Goal: Information Seeking & Learning: Learn about a topic

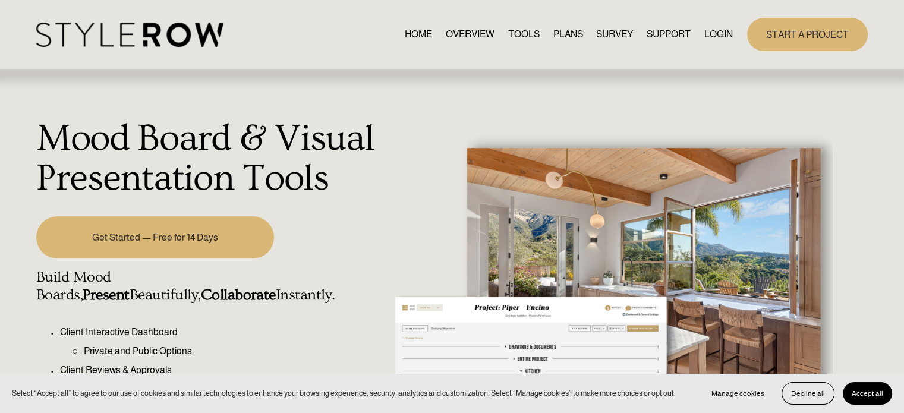
click at [508, 34] on link "TOOLS" at bounding box center [523, 34] width 31 height 16
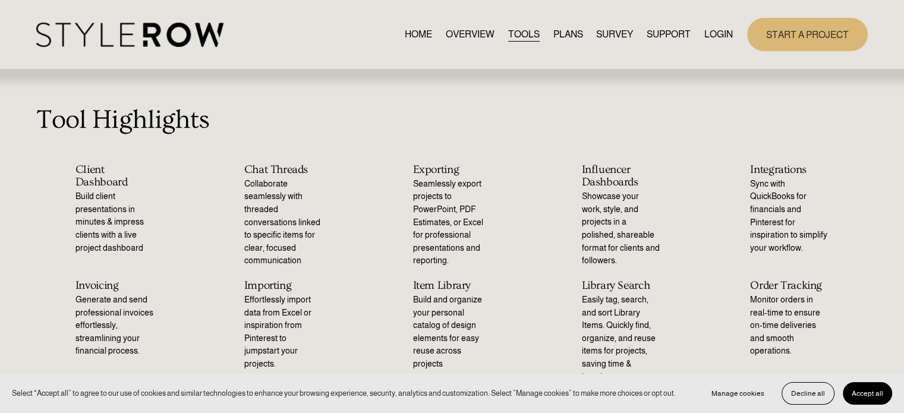
click at [561, 30] on link "PLANS" at bounding box center [568, 34] width 30 height 16
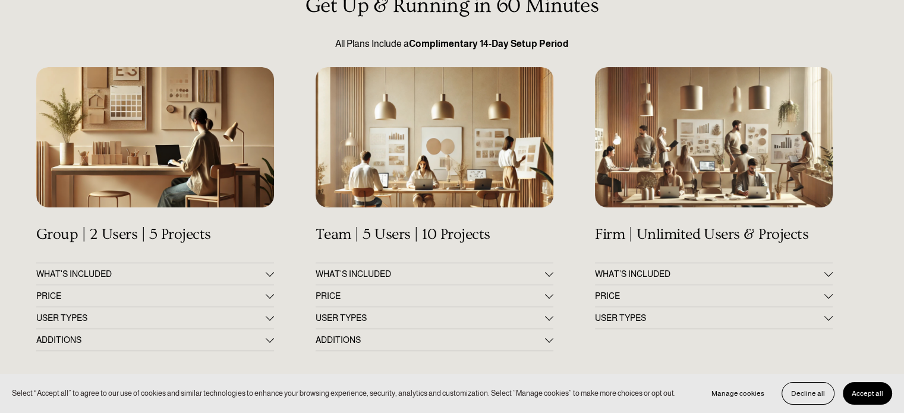
scroll to position [135, 0]
click at [140, 273] on span "WHAT'S INCLUDED" at bounding box center [150, 274] width 229 height 10
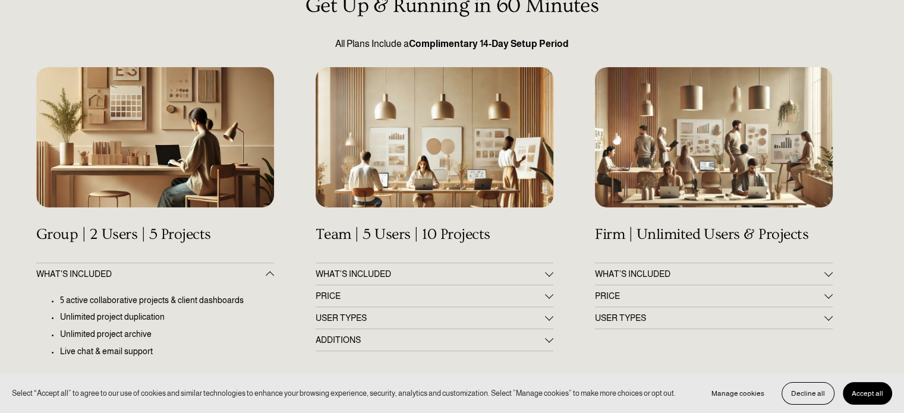
click at [140, 273] on span "WHAT'S INCLUDED" at bounding box center [150, 274] width 229 height 10
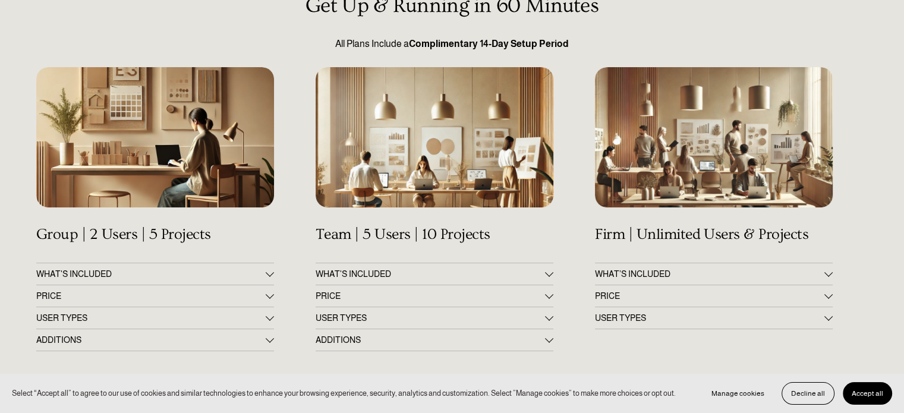
scroll to position [153, 0]
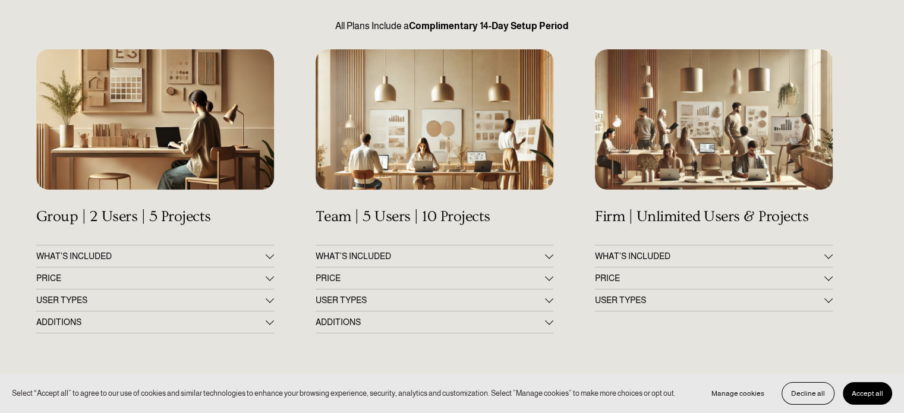
click at [140, 273] on button "PRICE" at bounding box center [155, 277] width 238 height 21
click at [132, 296] on span "USER TYPES" at bounding box center [150, 300] width 229 height 10
click at [130, 304] on span "USER TYPES" at bounding box center [150, 300] width 229 height 10
click at [124, 317] on span "ADDITIONS" at bounding box center [150, 322] width 229 height 10
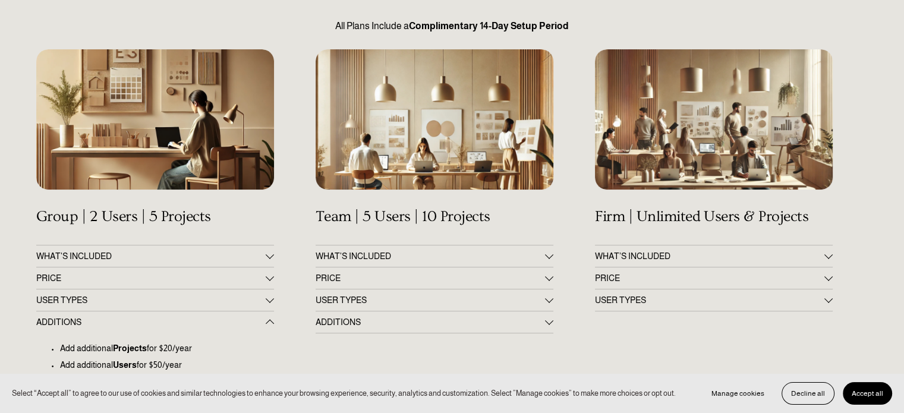
click at [124, 320] on span "ADDITIONS" at bounding box center [150, 322] width 229 height 10
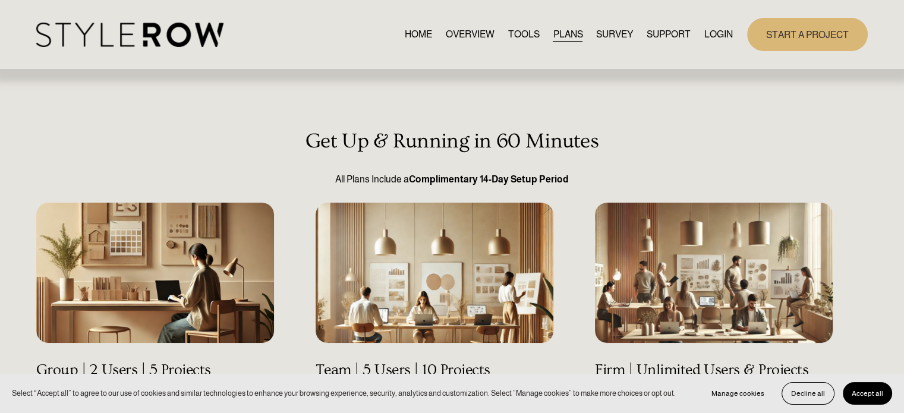
click at [449, 29] on link "OVERVIEW" at bounding box center [470, 34] width 49 height 16
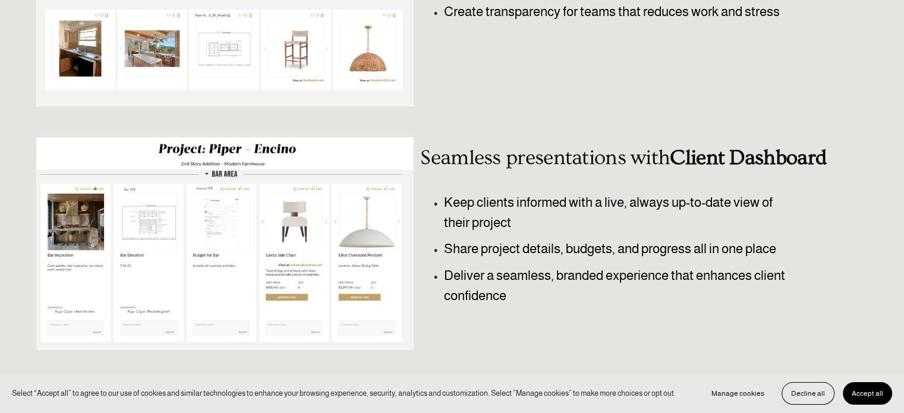
scroll to position [280, 0]
